Goal: Transaction & Acquisition: Obtain resource

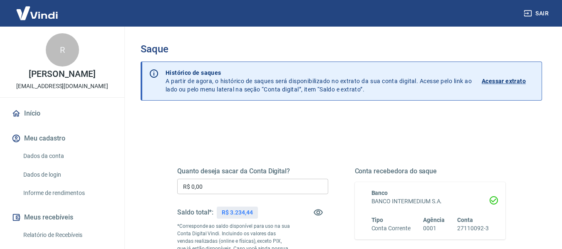
click at [220, 188] on input "R$ 0,00" at bounding box center [252, 186] width 151 height 15
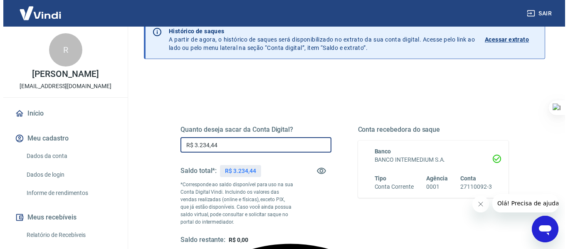
scroll to position [125, 0]
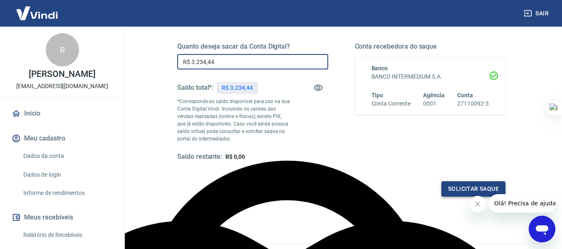
type input "R$ 3.234,44"
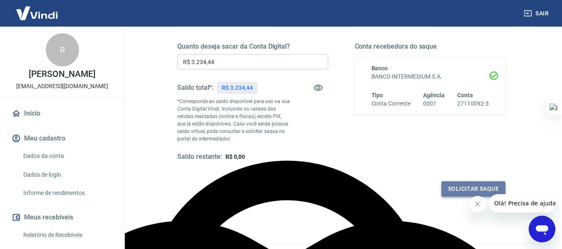
click at [452, 186] on button "Solicitar saque" at bounding box center [473, 188] width 64 height 15
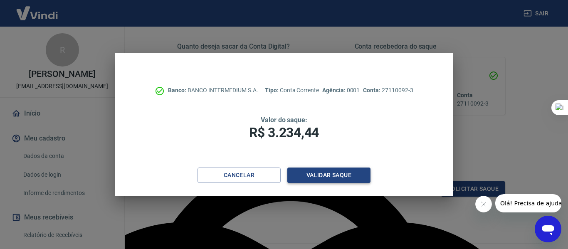
click at [336, 176] on button "Validar saque" at bounding box center [328, 175] width 83 height 15
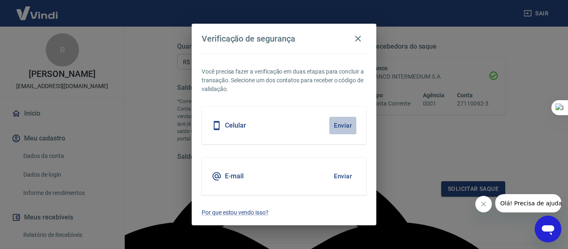
click at [339, 125] on button "Enviar" at bounding box center [342, 125] width 27 height 17
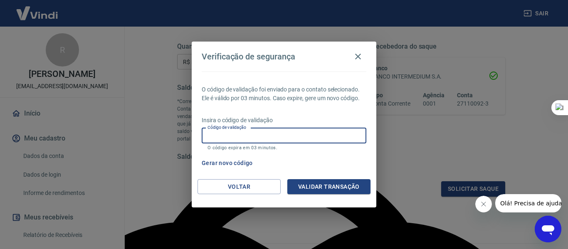
click at [258, 140] on input "Código de validação" at bounding box center [284, 135] width 165 height 15
type input "410540"
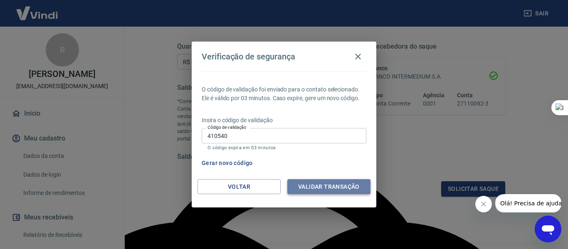
click at [292, 182] on button "Validar transação" at bounding box center [328, 186] width 83 height 15
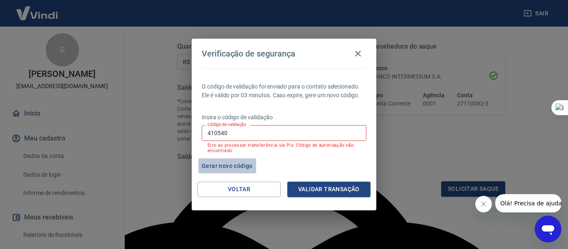
click at [238, 164] on button "Gerar novo código" at bounding box center [227, 165] width 58 height 15
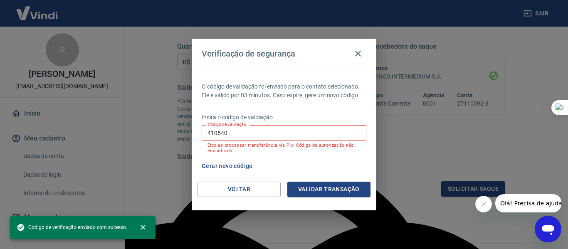
click at [240, 134] on input "410540" at bounding box center [284, 132] width 165 height 15
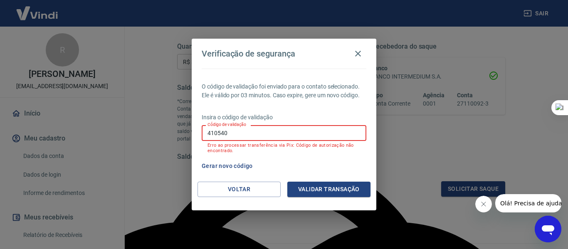
click at [240, 134] on input "410540" at bounding box center [284, 132] width 165 height 15
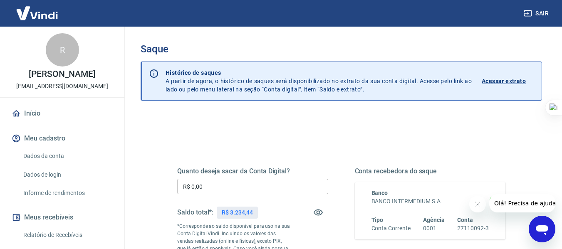
click at [260, 180] on input "R$ 0,00" at bounding box center [252, 186] width 151 height 15
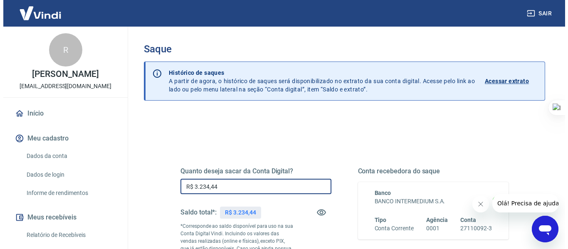
scroll to position [83, 0]
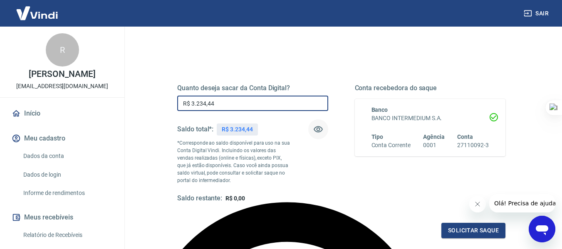
type input "R$ 3.234,44"
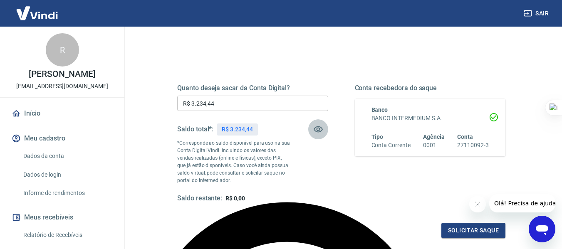
click at [318, 126] on icon "button" at bounding box center [318, 129] width 10 height 10
click at [468, 231] on button "Solicitar saque" at bounding box center [473, 230] width 64 height 15
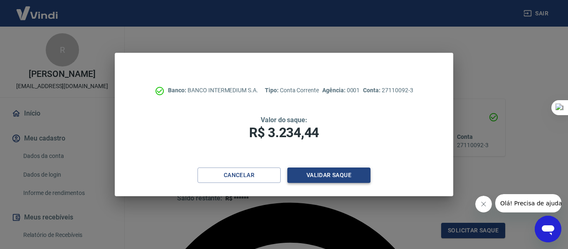
click at [360, 172] on button "Validar saque" at bounding box center [328, 175] width 83 height 15
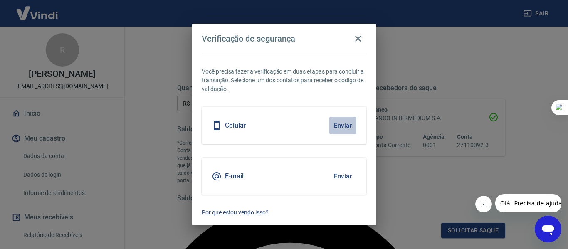
click at [340, 124] on button "Enviar" at bounding box center [342, 125] width 27 height 17
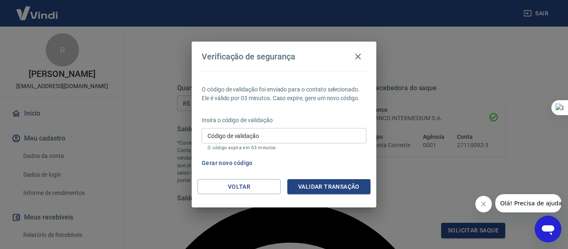
click at [524, 200] on span "Olá! Precisa de ajuda?" at bounding box center [532, 203] width 65 height 7
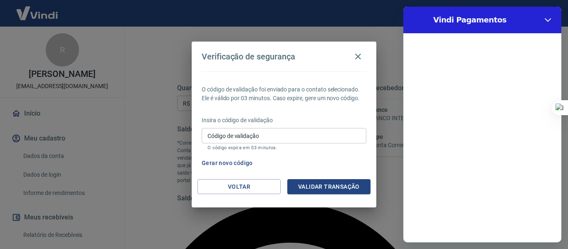
scroll to position [0, 0]
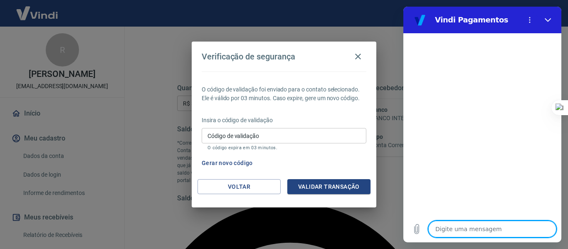
click at [478, 224] on textarea at bounding box center [492, 229] width 128 height 17
type textarea "o"
type textarea "x"
type textarea "oi"
type textarea "x"
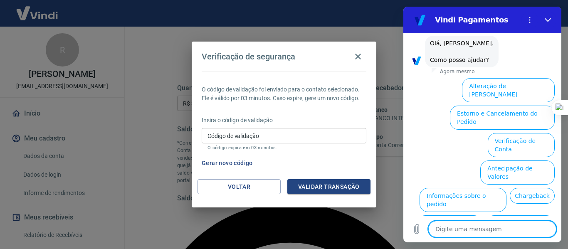
scroll to position [75, 0]
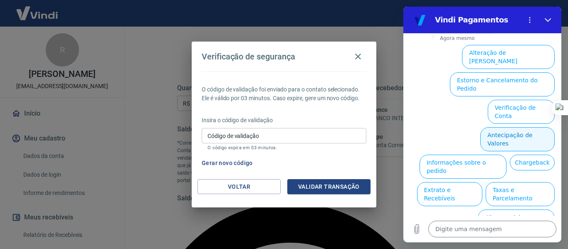
click at [513, 127] on button "Antecipação de Valores" at bounding box center [517, 139] width 74 height 24
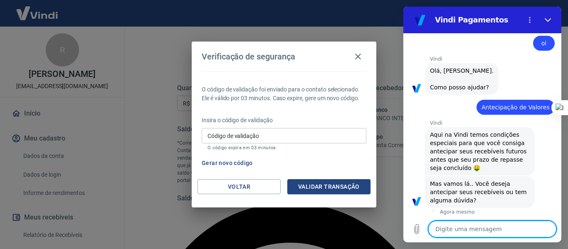
scroll to position [54, 0]
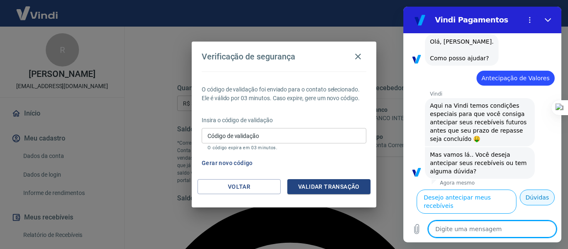
click at [523, 205] on button "Dúvidas" at bounding box center [537, 198] width 35 height 16
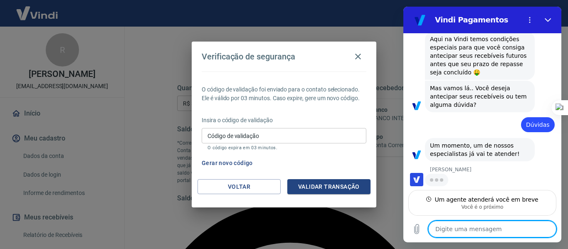
scroll to position [110, 0]
type textarea "x"
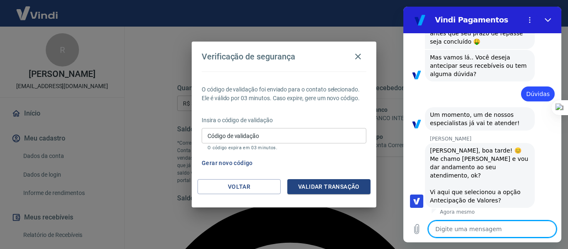
scroll to position [142, 0]
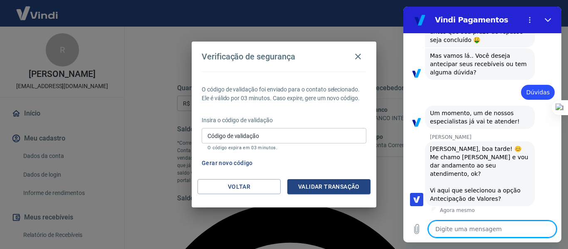
click at [511, 228] on textarea at bounding box center [492, 229] width 128 height 17
type textarea "o"
type textarea "x"
type textarea "oi"
type textarea "x"
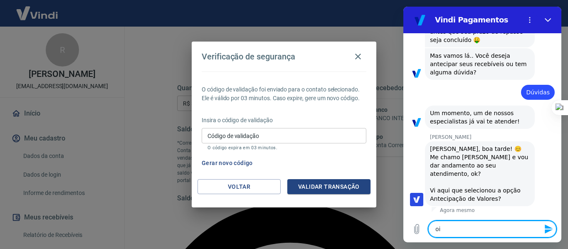
type textarea "oi"
type textarea "x"
type textarea "oi M"
type textarea "x"
type textarea "oi Ma"
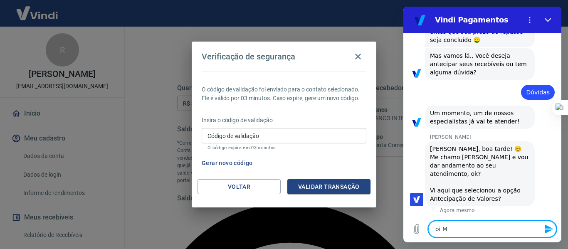
type textarea "x"
type textarea "oi Mar"
type textarea "x"
type textarea "oi Marc"
type textarea "x"
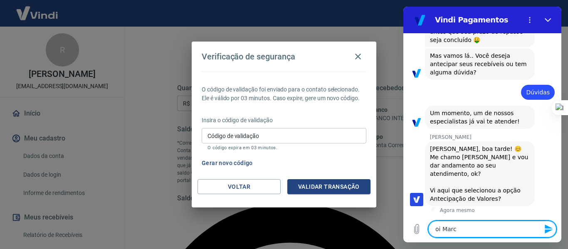
type textarea "oi Marci"
type textarea "x"
type textarea "oi Marcia"
type textarea "x"
type textarea "oi Marcia"
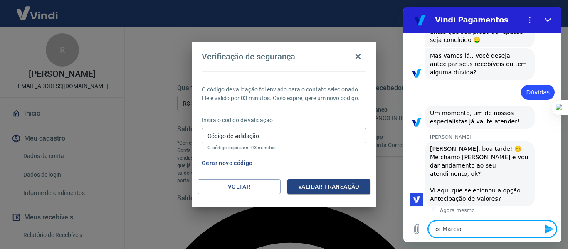
type textarea "x"
type textarea "oi Marcia t"
type textarea "x"
type textarea "oi Marcia tu"
type textarea "x"
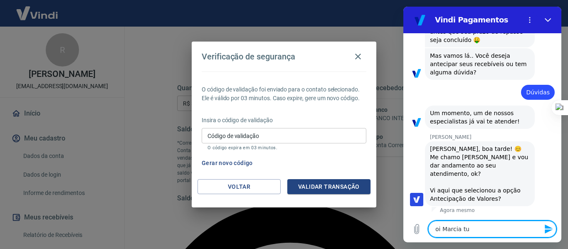
type textarea "oi Marcia tud"
type textarea "x"
type textarea "oi Marcia tudo"
type textarea "x"
type textarea "oi Marcia tudo"
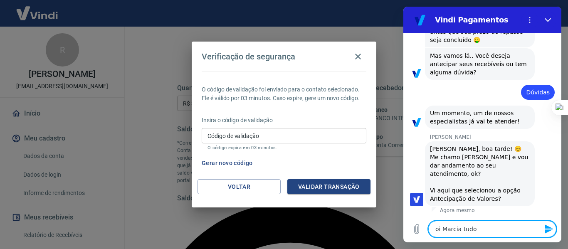
type textarea "x"
type textarea "oi Marcia tudo b"
type textarea "x"
type textarea "oi Marcia tudo be"
type textarea "x"
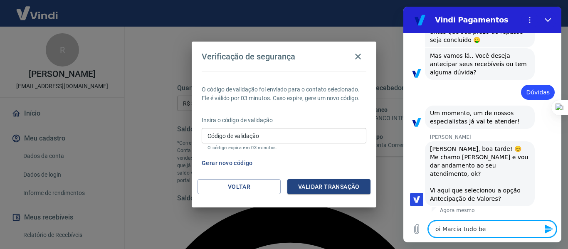
type textarea "oi Marcia tudo bem"
type textarea "x"
type textarea "oi Marcia tudo bem?"
type textarea "x"
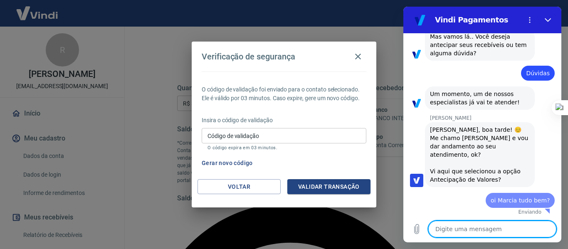
type textarea "x"
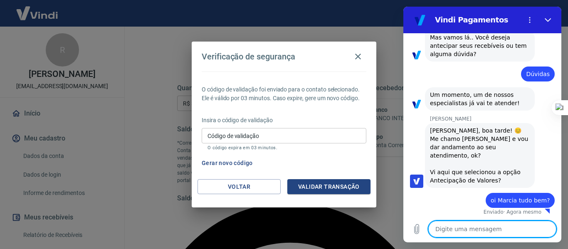
scroll to position [162, 0]
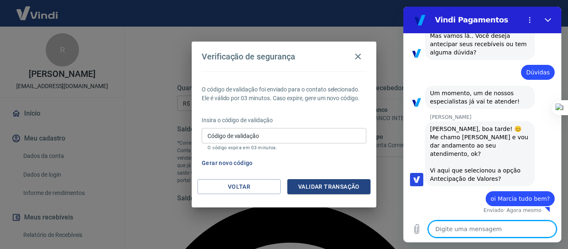
type textarea "n"
type textarea "x"
type textarea "na"
type textarea "x"
type textarea "na"
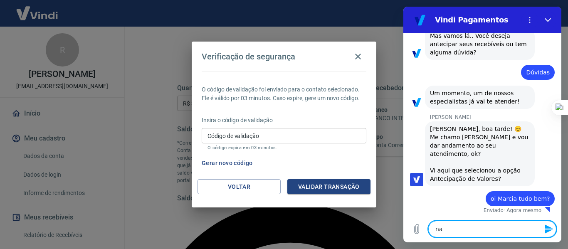
type textarea "x"
type textarea "na v"
type textarea "x"
type textarea "na ve"
type textarea "x"
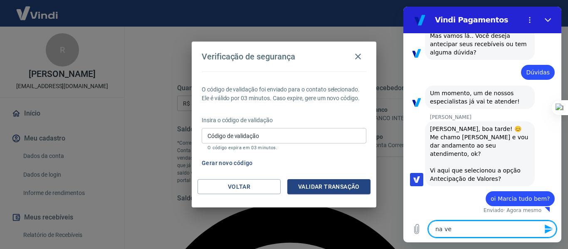
type textarea "na ver"
type textarea "x"
type textarea "na verd"
type textarea "x"
type textarea "na verda"
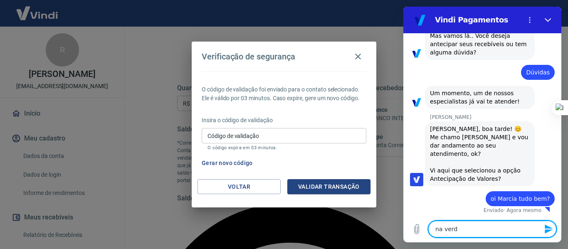
type textarea "x"
type textarea "na verdad"
type textarea "x"
type textarea "na verdade"
type textarea "x"
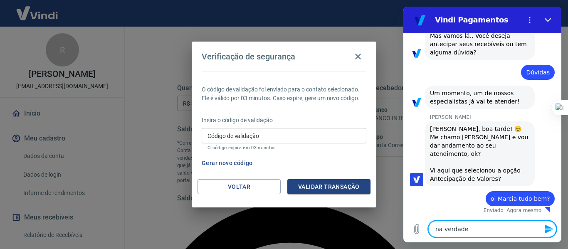
type textarea "na verdade"
type textarea "x"
type textarea "na verdade n"
type textarea "x"
type textarea "na verdade nã"
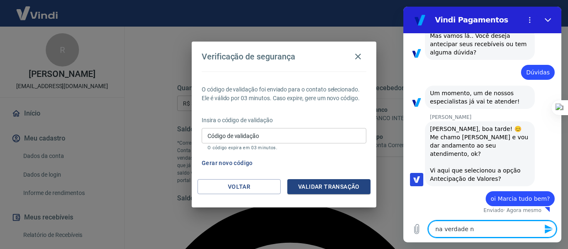
type textarea "x"
type textarea "na verdade não"
type textarea "x"
type textarea "na verdade não"
type textarea "x"
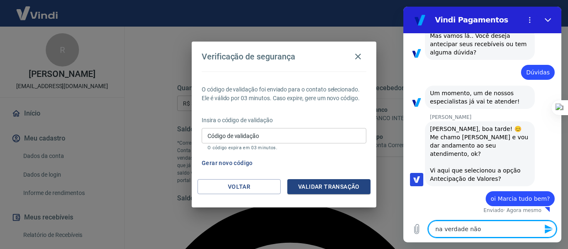
type textarea "na verdade não t"
type textarea "x"
type textarea "na verdade não ti"
type textarea "x"
type textarea "na verdade não tin"
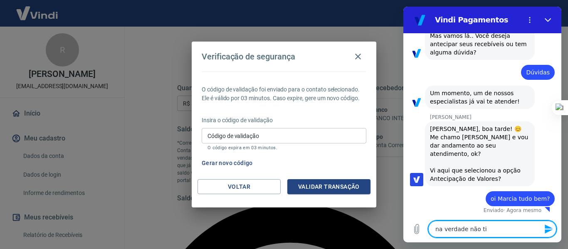
type textarea "x"
type textarea "na verdade não tinh"
type textarea "x"
type textarea "na verdade não tinha"
type textarea "x"
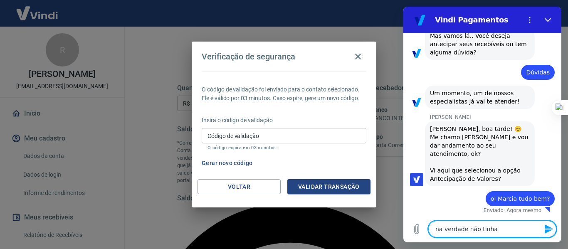
type textarea "na verdade não tinha"
type textarea "x"
type textarea "na verdade não tinha a"
type textarea "x"
type textarea "na verdade não tinha a"
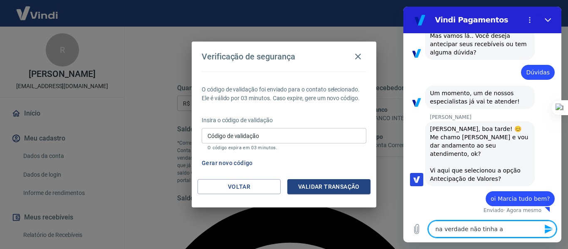
type textarea "x"
type textarea "na verdade não tinha a o"
type textarea "x"
type textarea "na verdade não tinha a op"
type textarea "x"
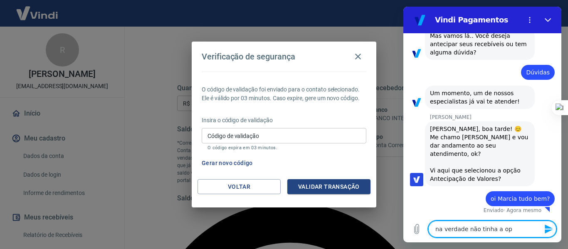
type textarea "na verdade não tinha a opç"
type textarea "x"
type textarea "na verdade não tinha a opçã"
type textarea "x"
type textarea "na verdade não tinha a opção"
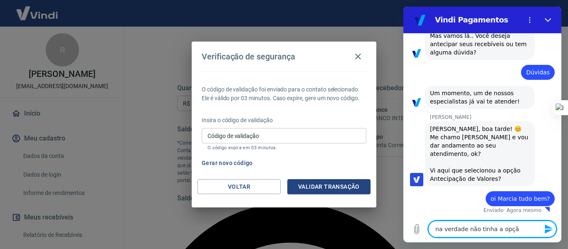
type textarea "x"
type textarea "na verdade não tinha a opção"
type textarea "x"
type textarea "na verdade não tinha a opção q"
type textarea "x"
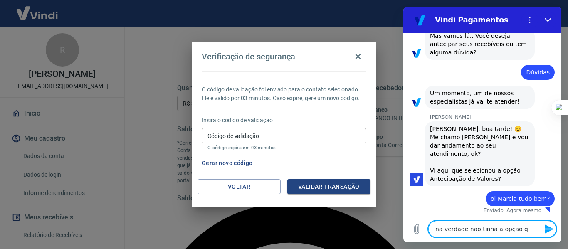
type textarea "na verdade não tinha a opção qu"
type textarea "x"
type textarea "na verdade não tinha a opção que"
type textarea "x"
type textarea "na verdade não tinha a opção que"
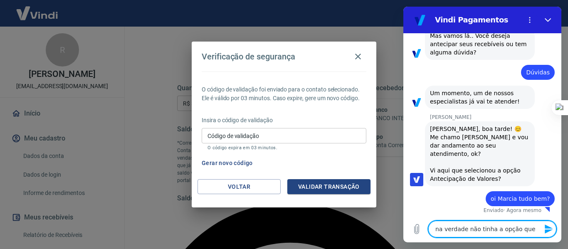
type textarea "x"
type textarea "na verdade não tinha a opção que e"
type textarea "x"
type textarea "na verdade não tinha a opção que eu"
type textarea "x"
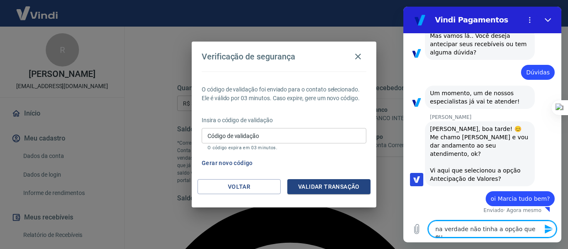
type textarea "na verdade não tinha a opção que eu"
type textarea "x"
type textarea "na verdade não tinha a opção que eu p"
type textarea "x"
type textarea "na verdade não tinha a opção que eu pr"
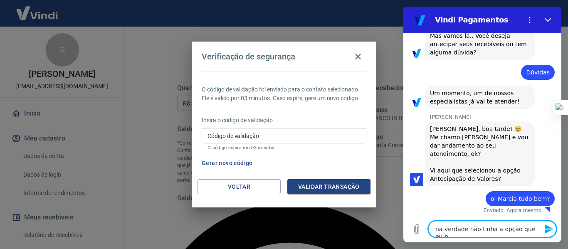
type textarea "x"
type textarea "na verdade não tinha a opção que eu pre"
type textarea "x"
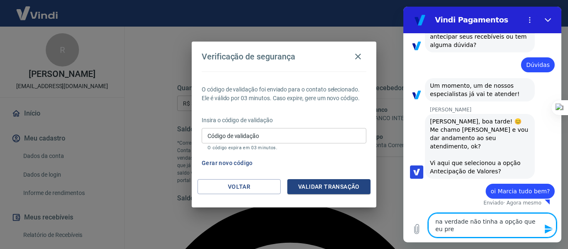
type textarea "na verdade não tinha a opção que eu prec"
type textarea "x"
type textarea "na verdade não tinha a opção que eu preci"
type textarea "x"
type textarea "na verdade não tinha a opção que eu precis"
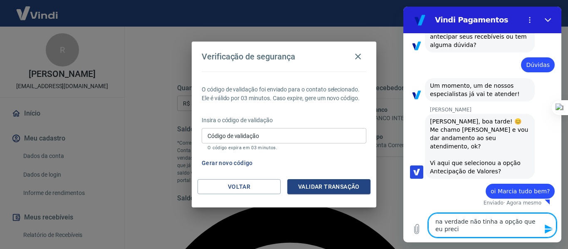
type textarea "x"
type textarea "na verdade não tinha a opção que eu preciso"
type textarea "x"
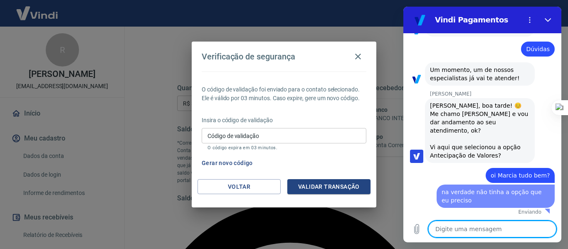
type textarea "x"
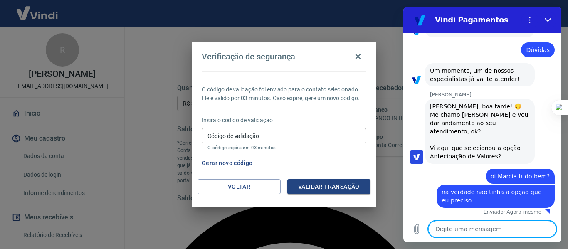
type textarea "n"
type textarea "x"
type textarea "nã"
type textarea "x"
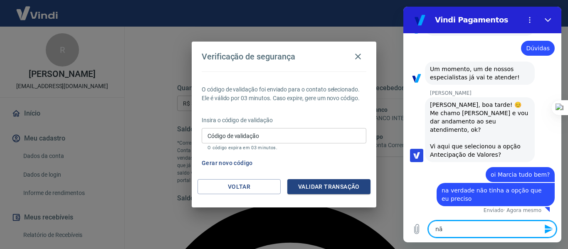
type textarea "não"
type textarea "x"
type textarea "não"
type textarea "x"
type textarea "não e"
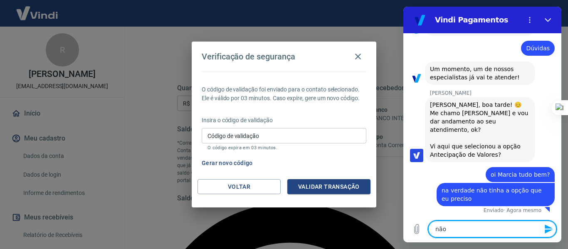
type textarea "x"
type textarea "não es"
type textarea "x"
type textarea "não est"
type textarea "x"
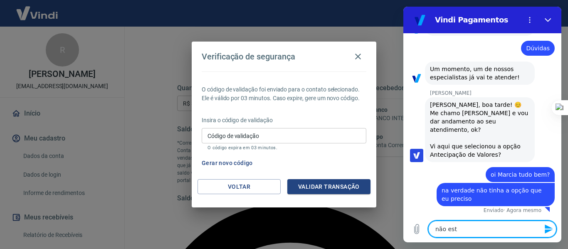
type textarea "não esto"
type textarea "x"
type textarea "não estou"
type textarea "x"
type textarea "não estou"
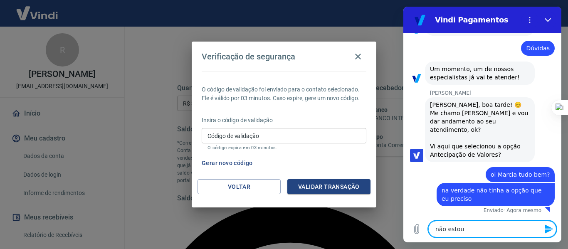
type textarea "x"
type textarea "não estou c"
type textarea "x"
type textarea "não estou co"
type textarea "x"
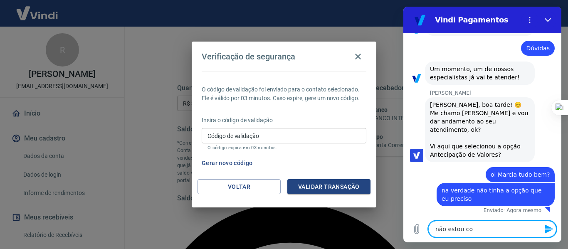
type textarea "não estou con"
type textarea "x"
type textarea "não estou cons"
type textarea "x"
type textarea "não estou conse"
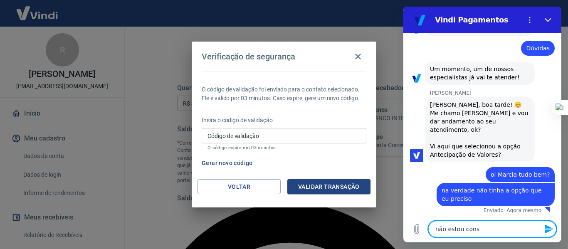
type textarea "x"
type textarea "não estou conseg"
type textarea "x"
type textarea "não estou consegu"
type textarea "x"
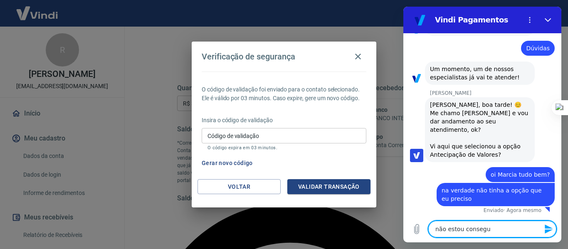
type textarea "não estou consegui"
type textarea "x"
type textarea "não estou conseguin"
type textarea "x"
type textarea "não estou conseguind"
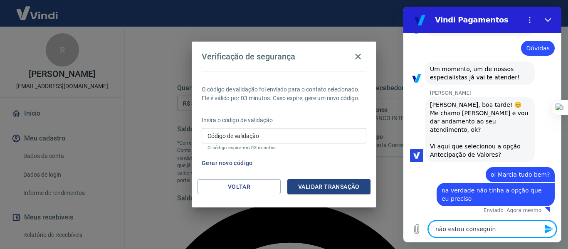
type textarea "x"
type textarea "não estou conseguindo"
type textarea "x"
type textarea "não estou conseguindo"
type textarea "x"
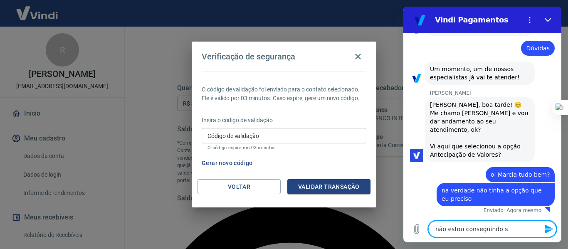
type textarea "não estou conseguindo sa"
type textarea "x"
type textarea "não estou conseguindo s"
type textarea "x"
type textarea "não estou conseguindo"
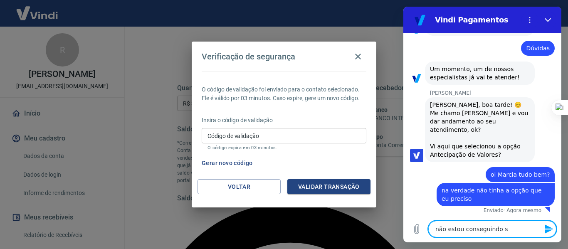
type textarea "x"
type textarea "não estou conseguindo"
type textarea "x"
type textarea "não estou conseguindo"
type textarea "x"
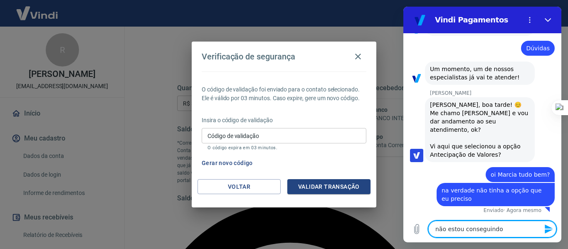
type textarea "não estou conseguindo f"
type textarea "x"
type textarea "não estou conseguindo fa"
type textarea "x"
type textarea "não estou conseguindo faz"
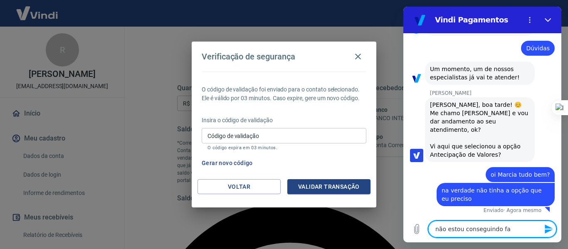
type textarea "x"
type textarea "não estou conseguindo faze"
type textarea "x"
type textarea "não estou conseguindo fazer"
type textarea "x"
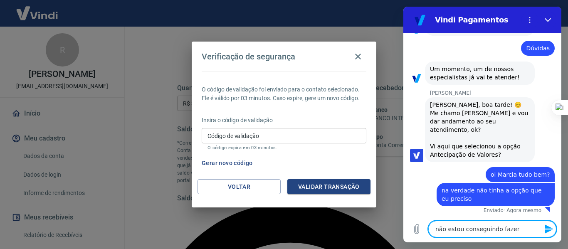
type textarea "não estou conseguindo fazer"
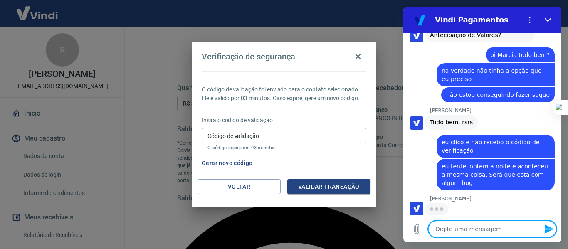
scroll to position [322, 0]
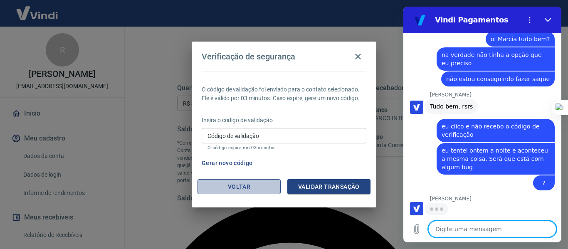
click at [221, 182] on button "Voltar" at bounding box center [239, 186] width 83 height 15
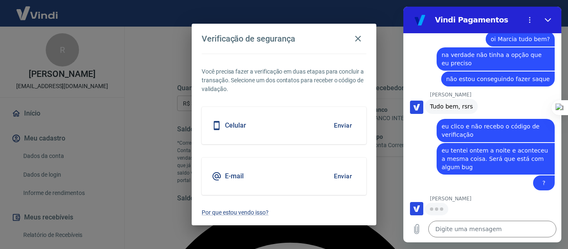
click at [341, 176] on button "Enviar" at bounding box center [342, 176] width 27 height 17
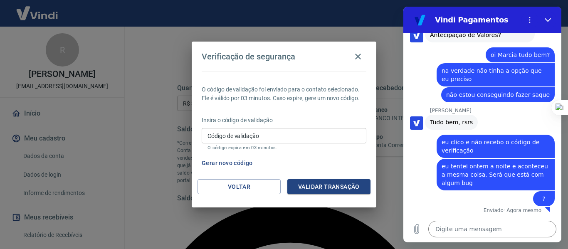
scroll to position [306, 0]
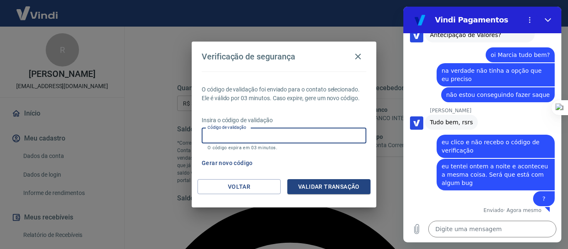
click at [265, 134] on input "Código de validação" at bounding box center [284, 135] width 165 height 15
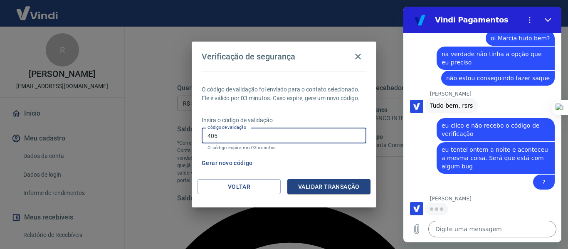
scroll to position [322, 0]
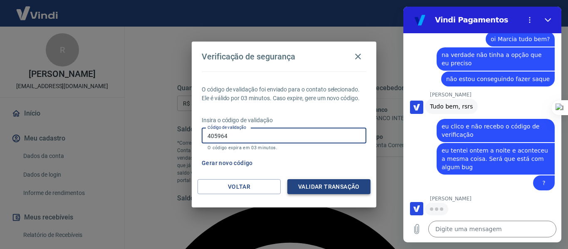
click at [299, 185] on button "Validar transação" at bounding box center [328, 186] width 83 height 15
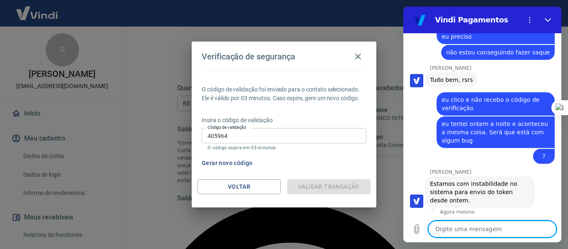
scroll to position [350, 0]
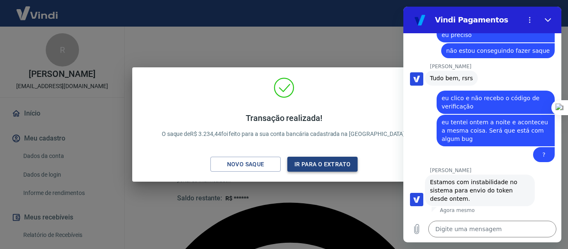
click at [301, 163] on button "Ir para o extrato" at bounding box center [322, 164] width 70 height 15
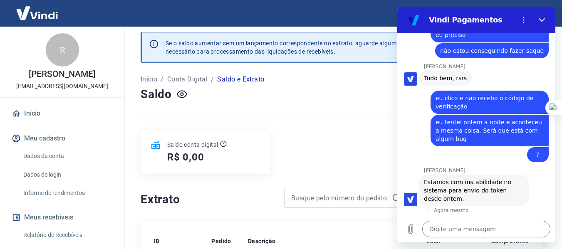
scroll to position [83, 0]
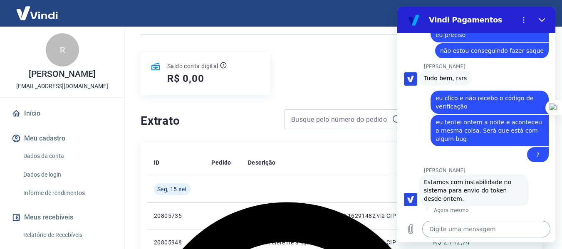
click at [483, 225] on textarea at bounding box center [486, 229] width 128 height 17
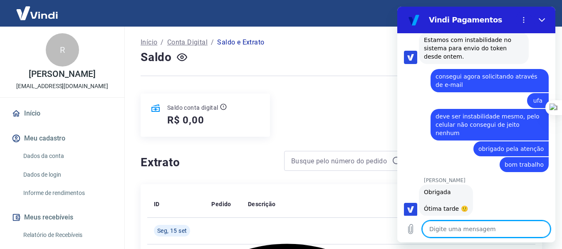
scroll to position [494, 0]
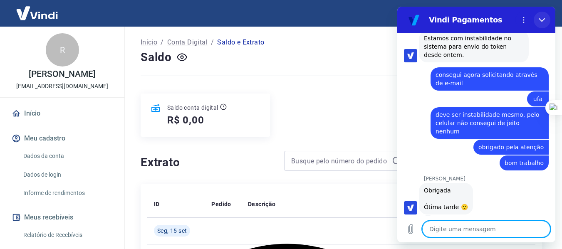
click at [544, 22] on icon "Fechar" at bounding box center [542, 20] width 7 height 7
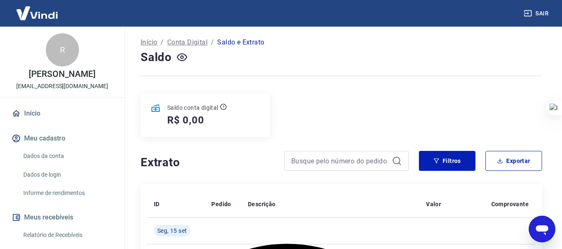
scroll to position [0, 0]
